Goal: Task Accomplishment & Management: Use online tool/utility

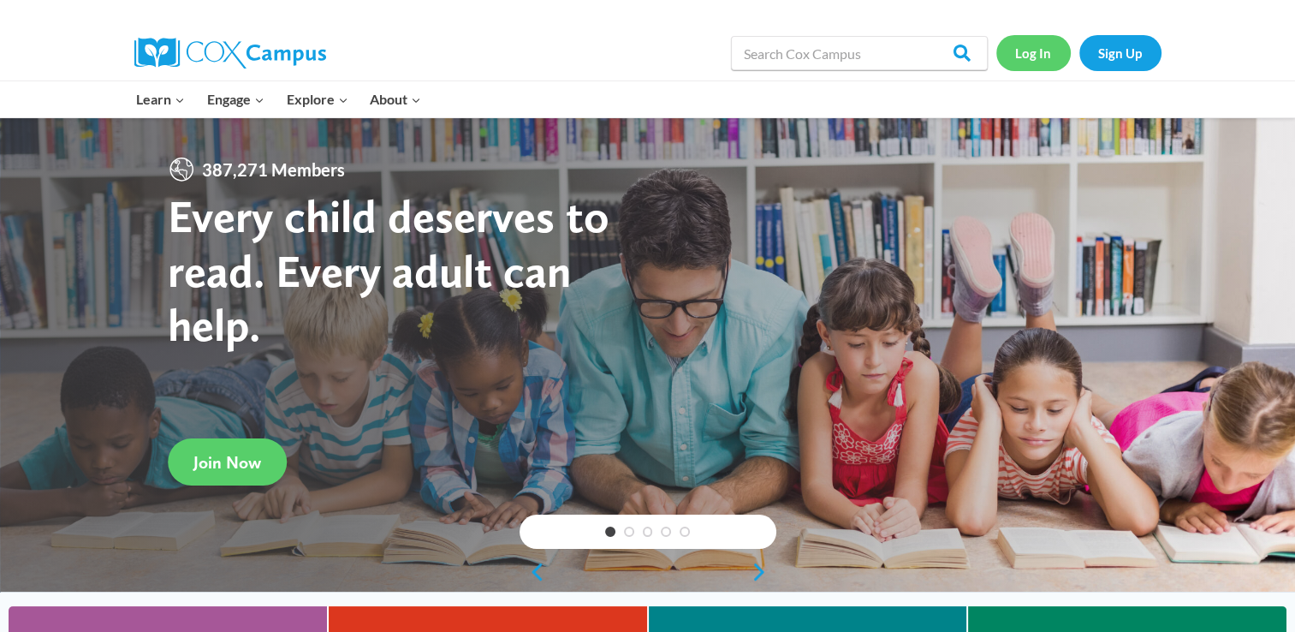
click at [1030, 62] on link "Log In" at bounding box center [1033, 52] width 74 height 35
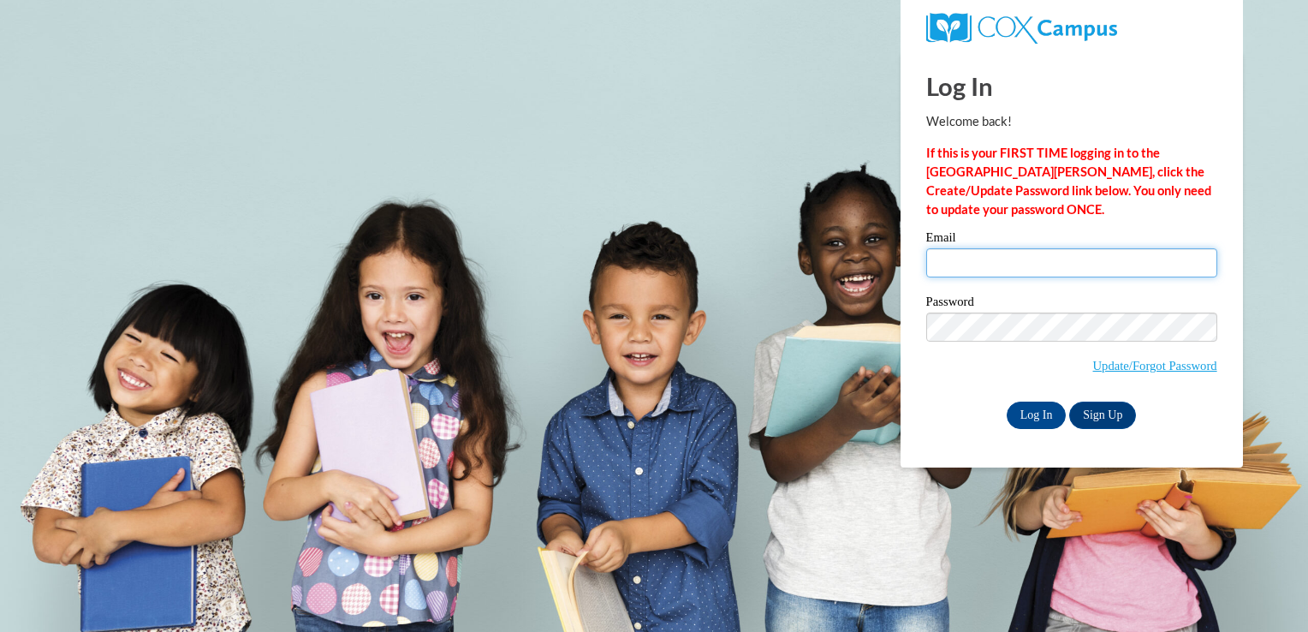
click at [947, 265] on input "Email" at bounding box center [1071, 262] width 291 height 29
type input "joy017lucas@gmail.com"
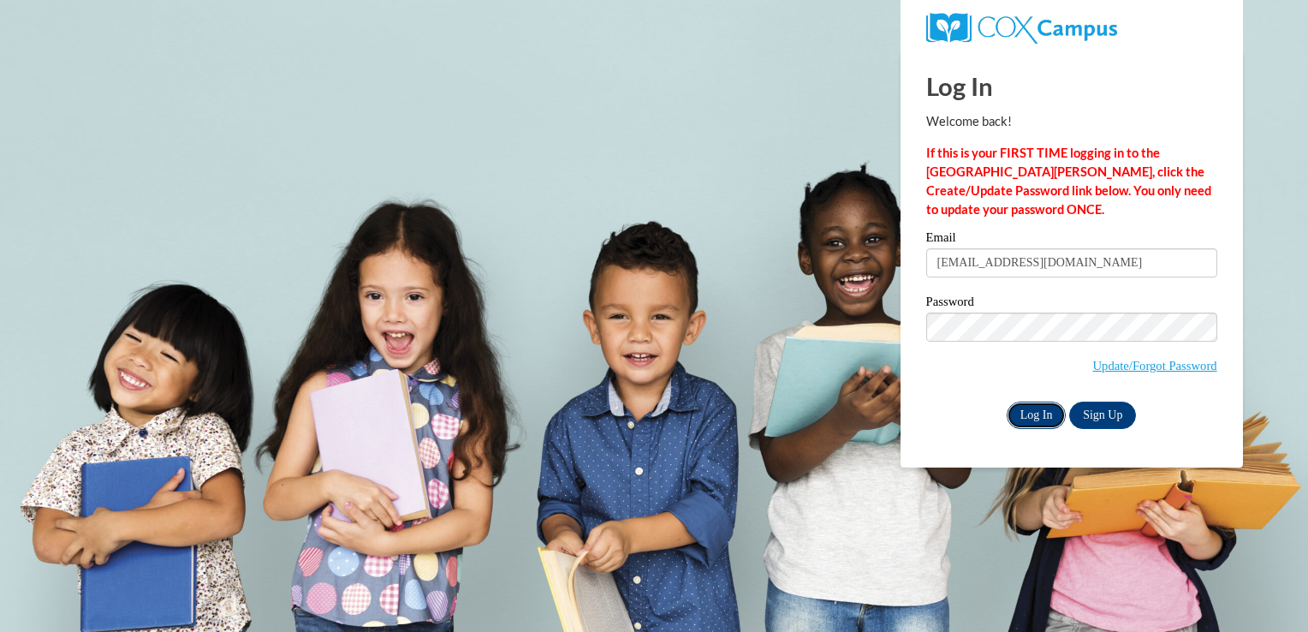
click at [1024, 406] on input "Log In" at bounding box center [1036, 414] width 60 height 27
click at [1031, 413] on input "Log In" at bounding box center [1036, 414] width 60 height 27
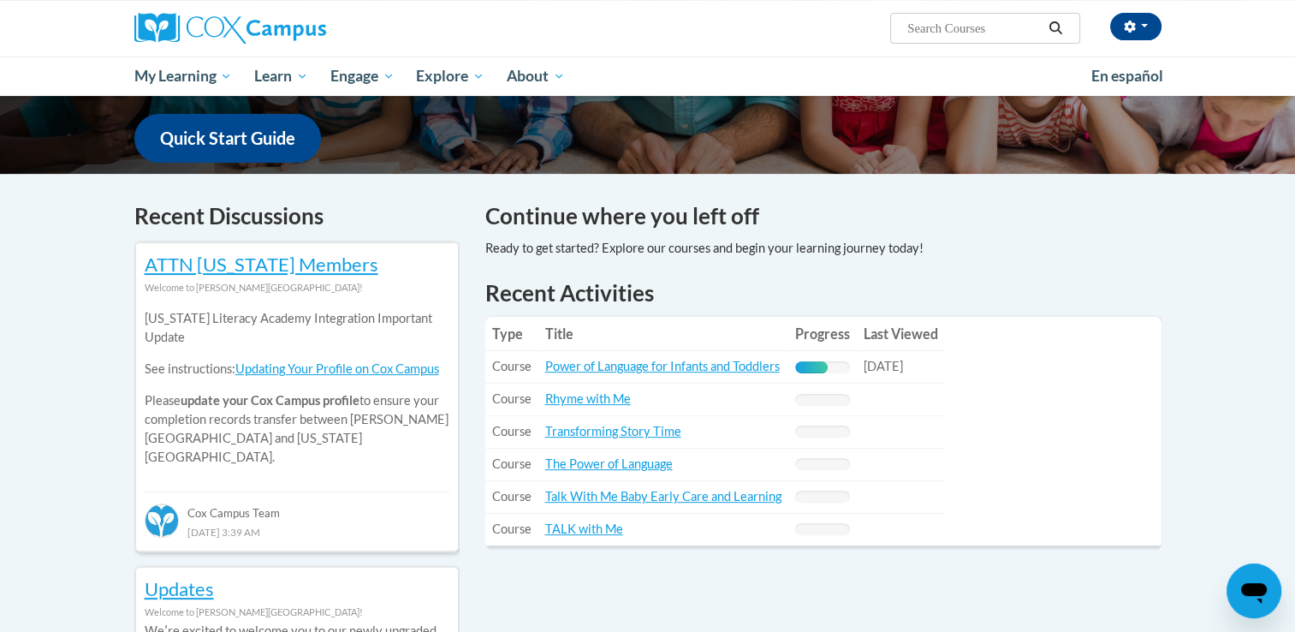
scroll to position [428, 0]
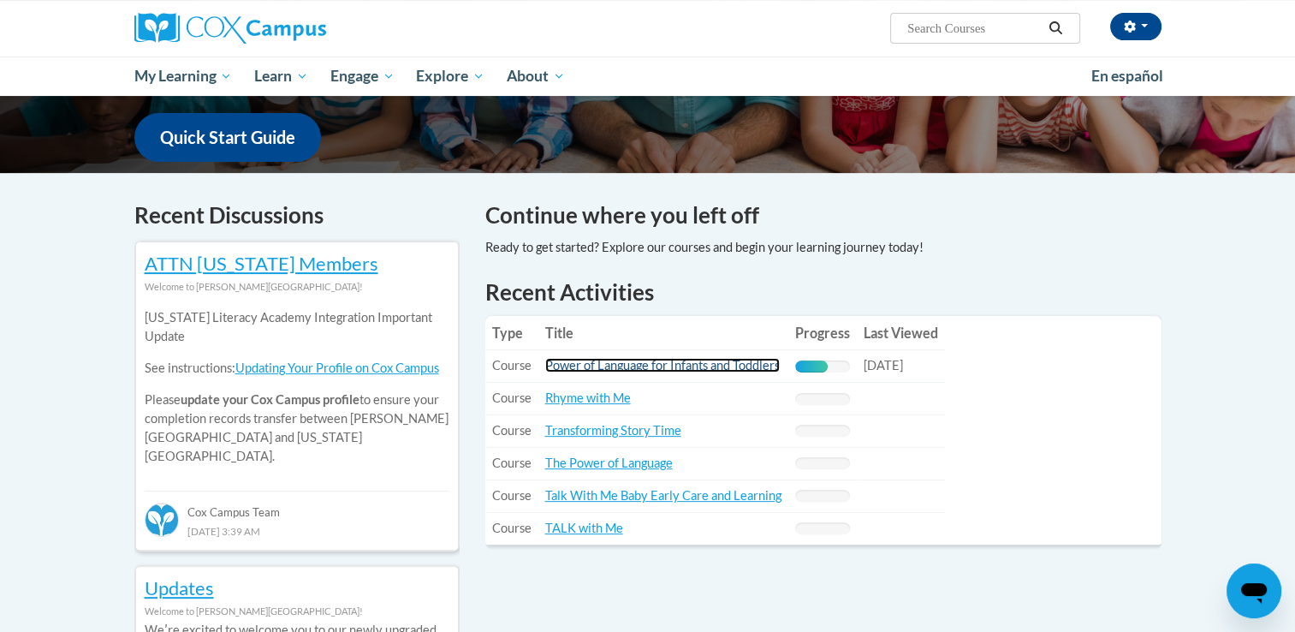
click at [671, 365] on link "Power of Language for Infants and Toddlers" at bounding box center [662, 365] width 234 height 15
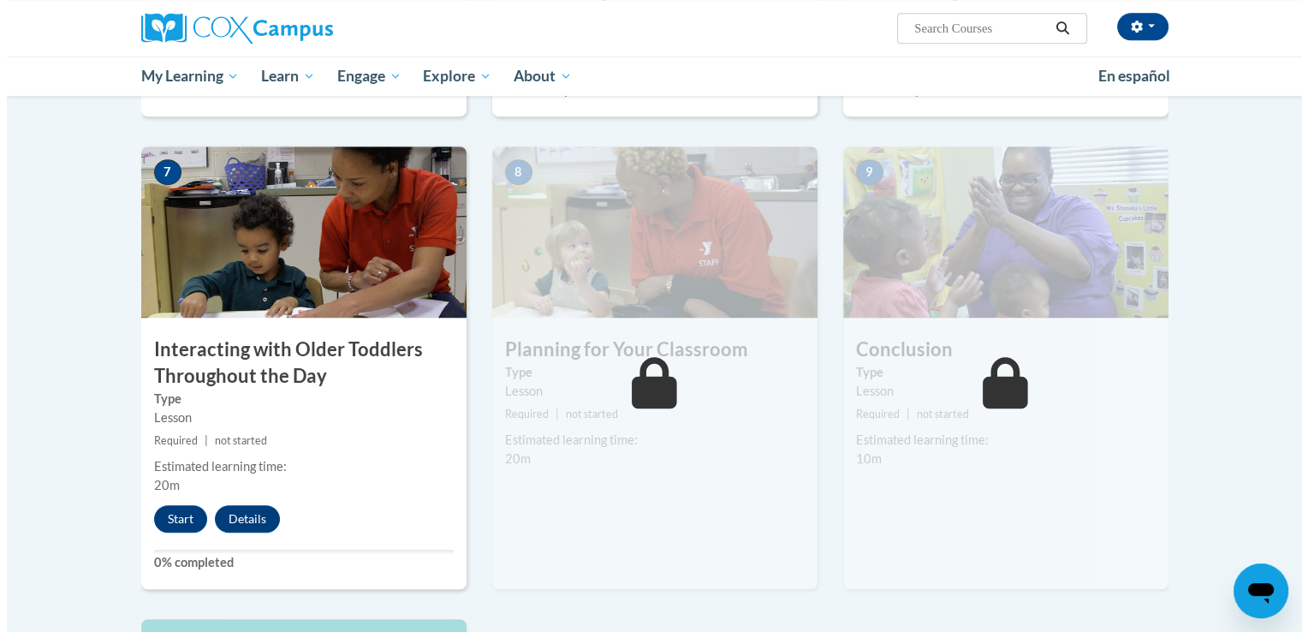
scroll to position [1246, 0]
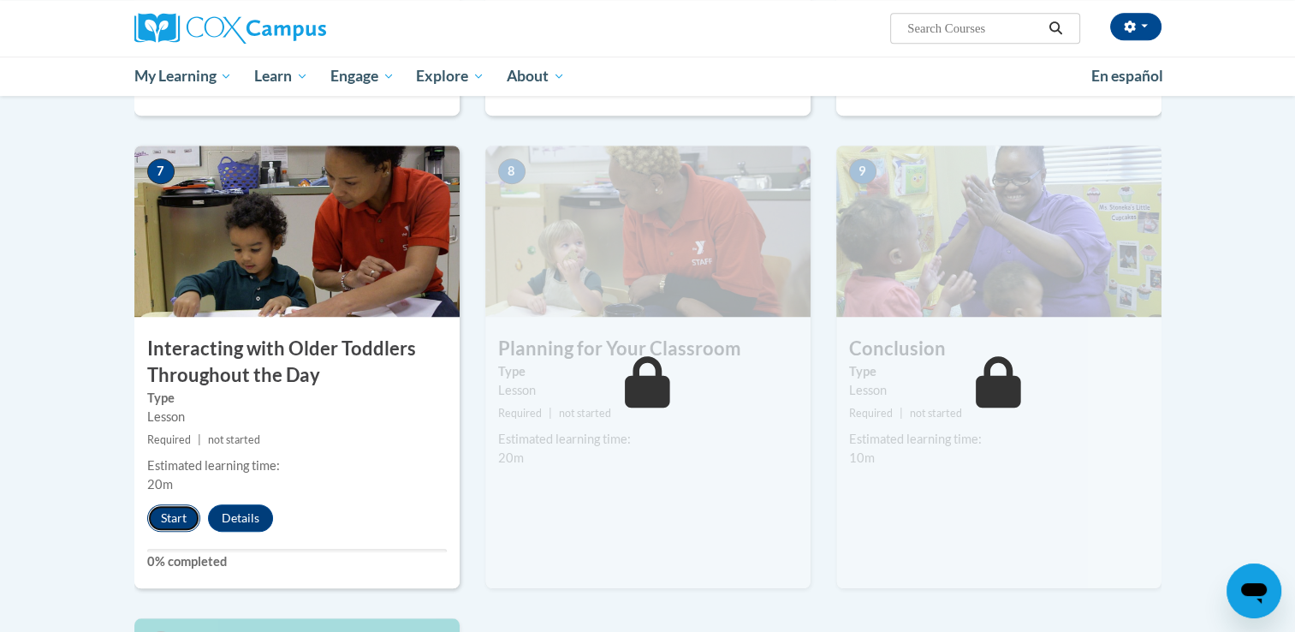
click at [187, 504] on button "Start" at bounding box center [173, 517] width 53 height 27
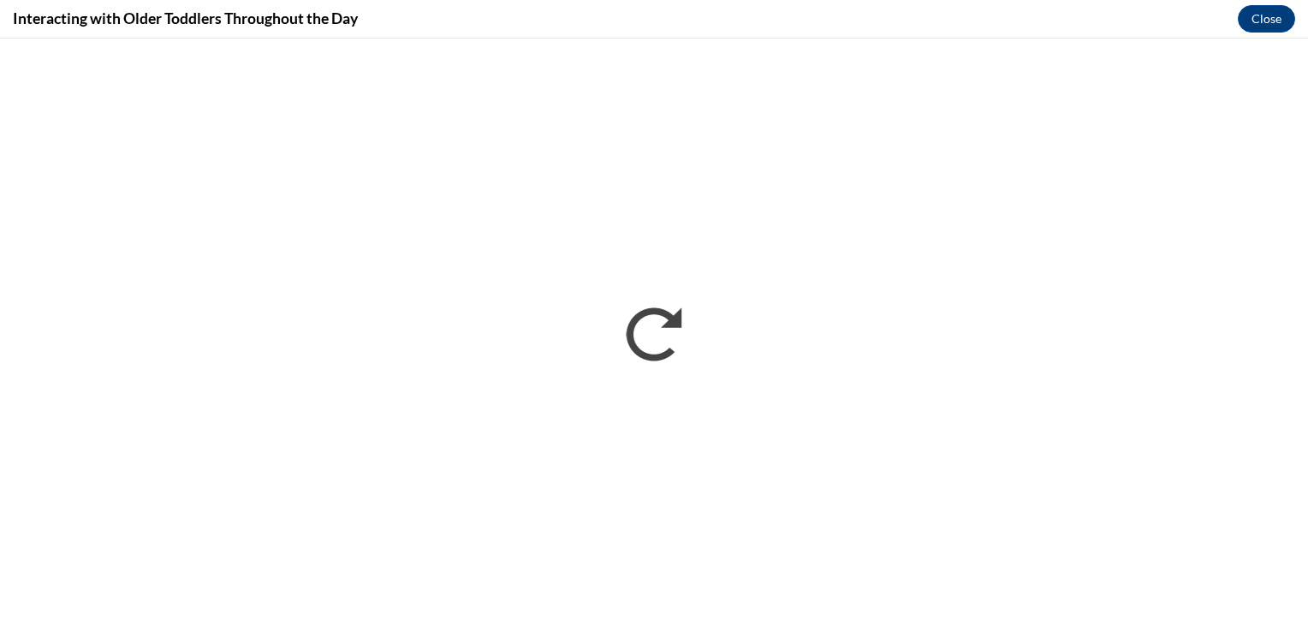
scroll to position [0, 0]
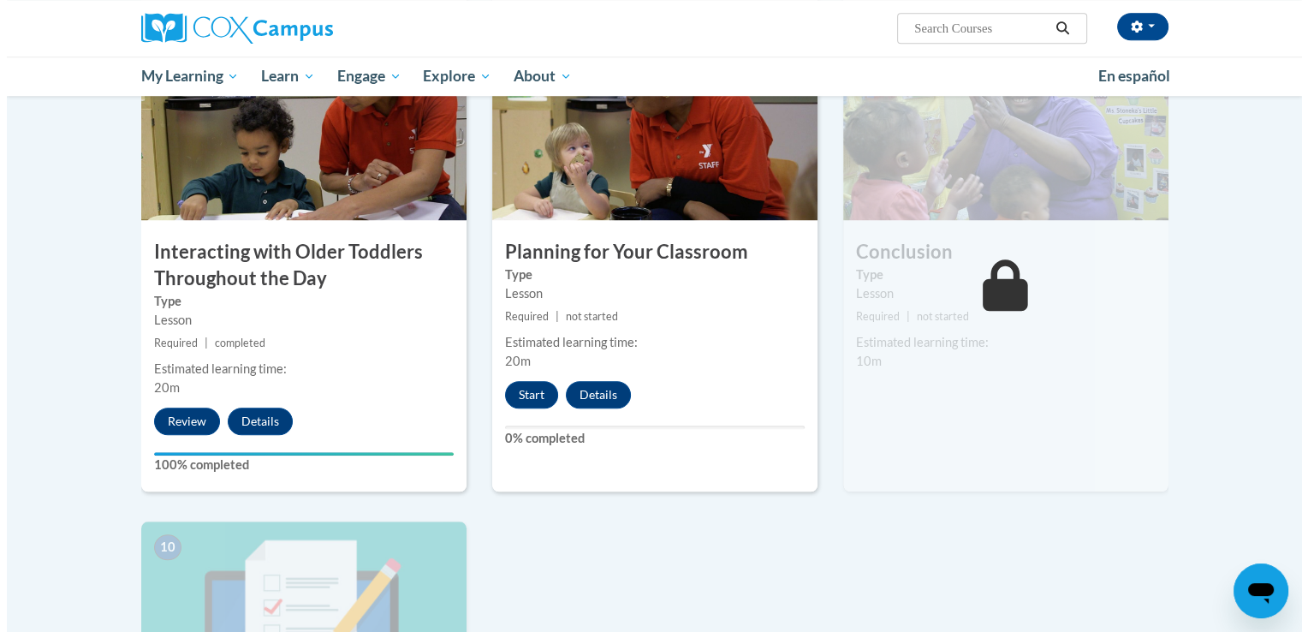
scroll to position [1368, 0]
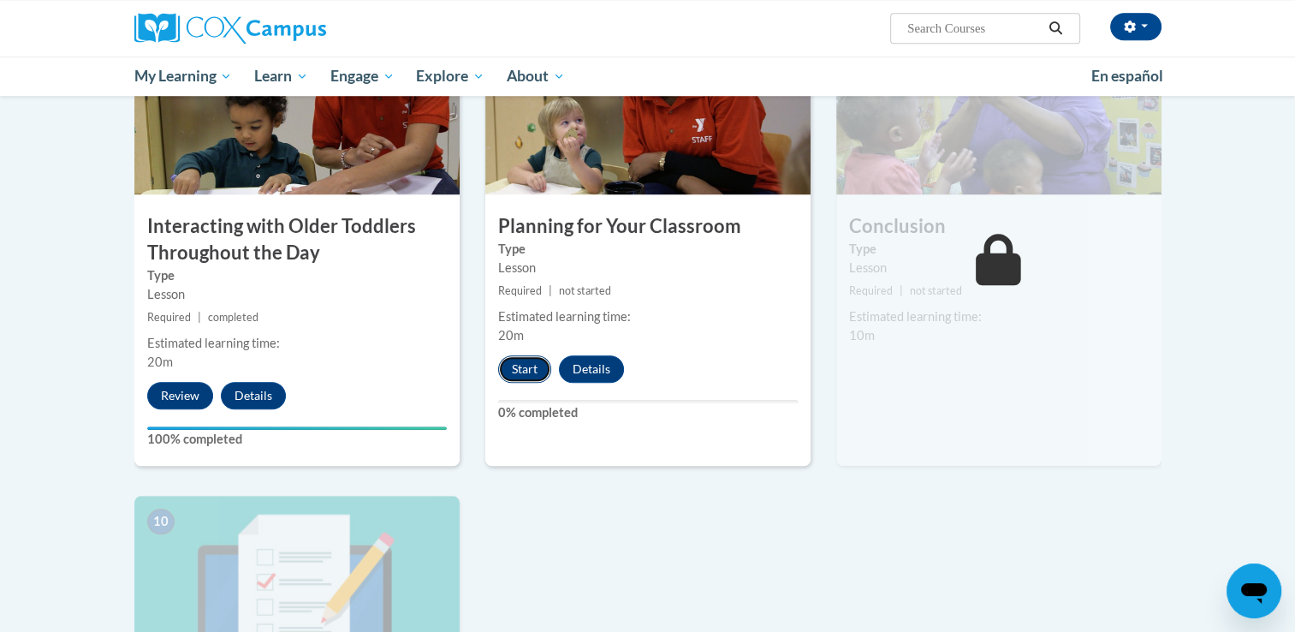
click at [527, 355] on button "Start" at bounding box center [524, 368] width 53 height 27
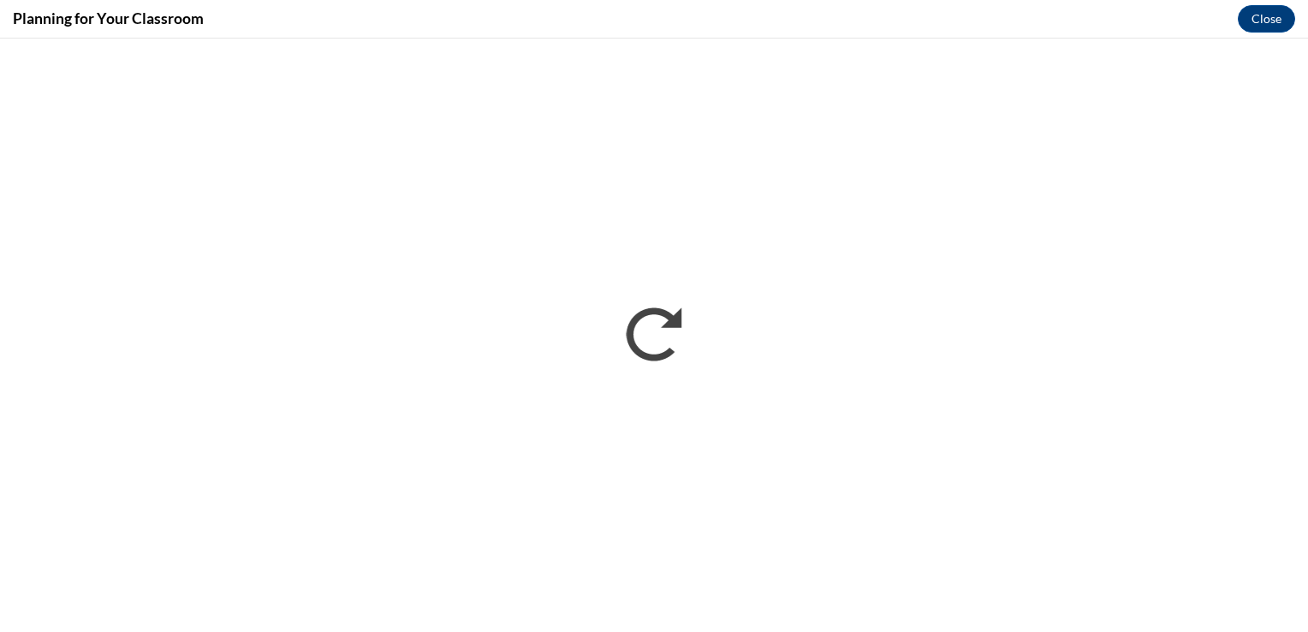
scroll to position [0, 0]
